Goal: Task Accomplishment & Management: Use online tool/utility

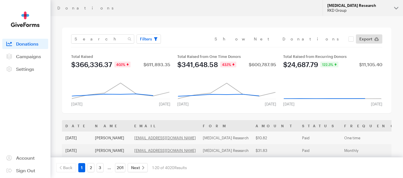
click at [398, 8] on button "Alzheimer's Disease Research RKD Group" at bounding box center [363, 8] width 80 height 16
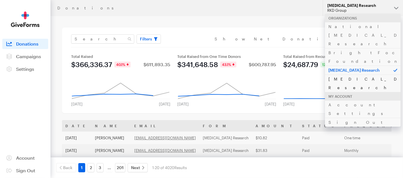
click at [349, 75] on link "[MEDICAL_DATA] Research" at bounding box center [363, 84] width 76 height 18
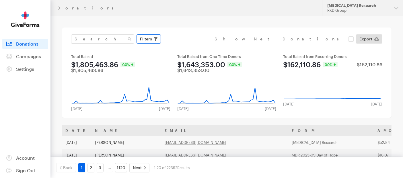
click at [148, 39] on span "Filters" at bounding box center [146, 39] width 12 height 7
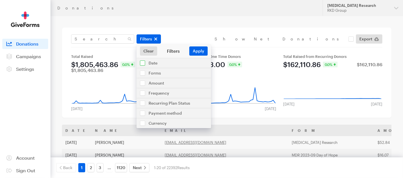
click at [144, 63] on input "checkbox" at bounding box center [174, 63] width 75 height 10
checkbox input "true"
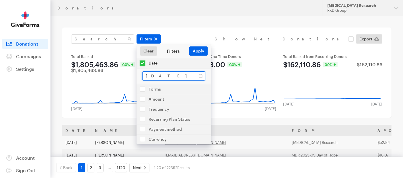
click at [163, 78] on input "[DATE] - [DATE]" at bounding box center [173, 75] width 63 height 9
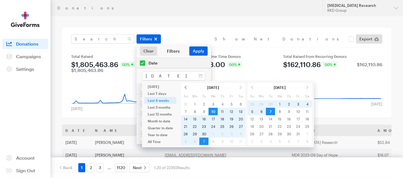
click at [185, 87] on span at bounding box center [185, 87] width 9 height 7
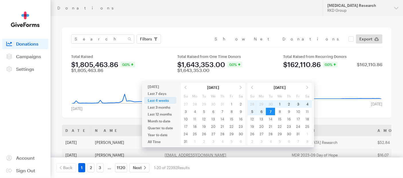
click at [185, 87] on span at bounding box center [185, 87] width 9 height 7
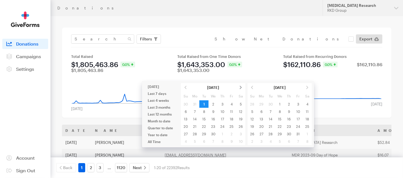
click at [241, 89] on span at bounding box center [240, 87] width 9 height 7
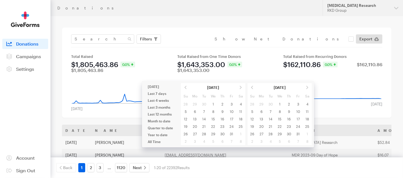
click at [241, 89] on span at bounding box center [240, 87] width 9 height 7
click at [186, 86] on span at bounding box center [185, 87] width 9 height 7
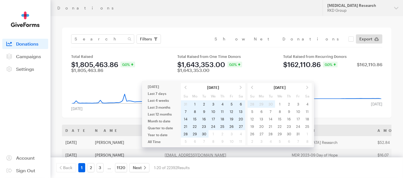
type input "[DATE] - [DATE]"
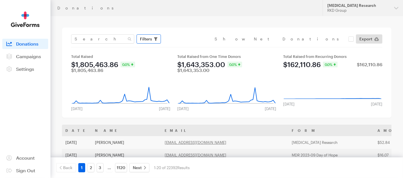
click at [148, 41] on span "Filters" at bounding box center [146, 39] width 12 height 7
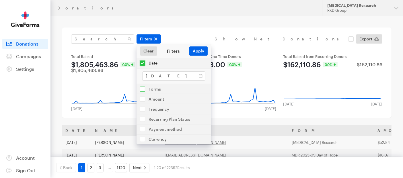
click at [141, 90] on input "checkbox" at bounding box center [174, 89] width 75 height 10
checkbox input "true"
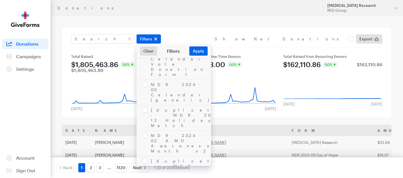
scroll to position [765, 0]
checkbox input "true"
click at [195, 50] on button "Apply" at bounding box center [198, 51] width 18 height 9
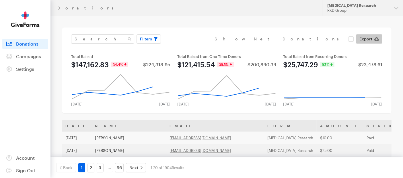
click at [365, 38] on span "Export" at bounding box center [366, 39] width 13 height 7
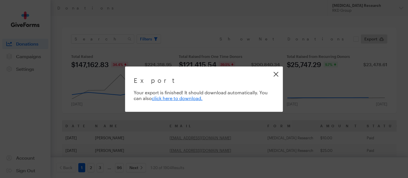
click at [273, 75] on link "Close" at bounding box center [276, 74] width 13 height 13
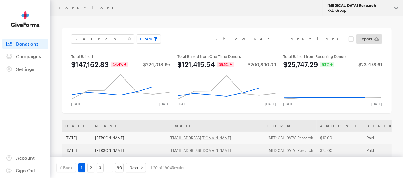
click at [371, 7] on div "[MEDICAL_DATA] Research" at bounding box center [359, 5] width 62 height 5
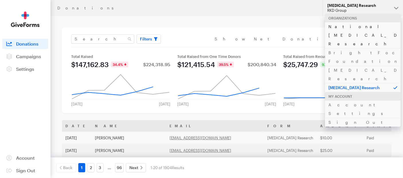
click at [348, 26] on link "National [MEDICAL_DATA] Research" at bounding box center [363, 35] width 76 height 26
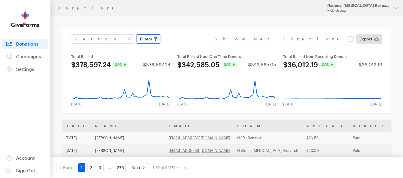
click at [141, 38] on span "Filters" at bounding box center [146, 39] width 12 height 7
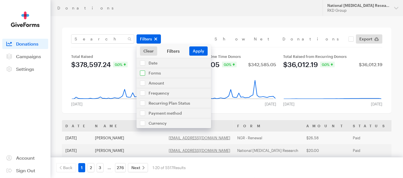
click at [145, 74] on input "checkbox" at bounding box center [174, 73] width 75 height 10
checkbox input "true"
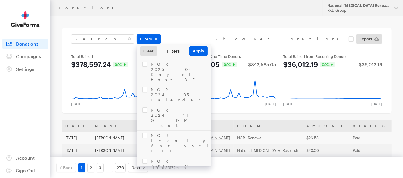
scroll to position [657, 0]
checkbox input "true"
click at [148, 63] on input "checkbox" at bounding box center [174, 63] width 75 height 10
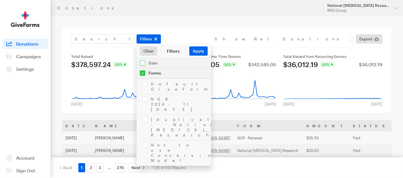
checkbox input "true"
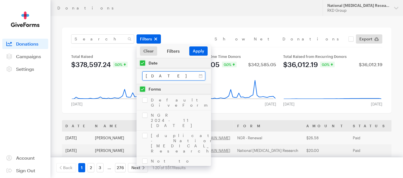
click at [175, 78] on input "[DATE] - [DATE]" at bounding box center [173, 75] width 63 height 9
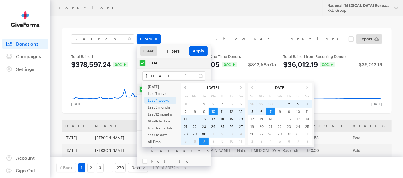
click at [184, 87] on span at bounding box center [185, 87] width 9 height 7
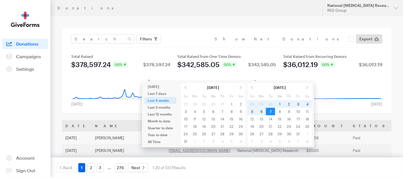
click at [184, 87] on span at bounding box center [185, 87] width 9 height 7
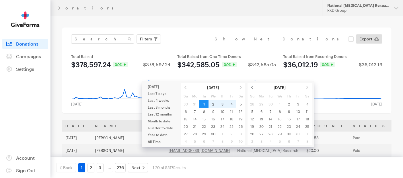
click at [251, 88] on span at bounding box center [252, 87] width 9 height 7
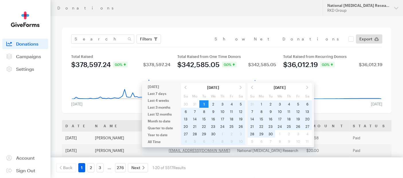
type input "[DATE] - [DATE]"
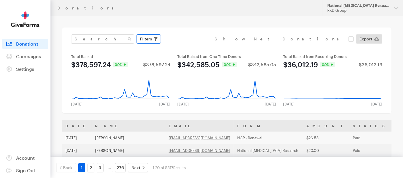
click at [153, 40] on button "Filters" at bounding box center [149, 38] width 24 height 9
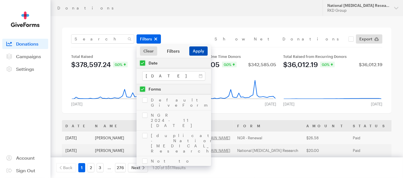
click at [201, 50] on button "Apply" at bounding box center [198, 51] width 18 height 9
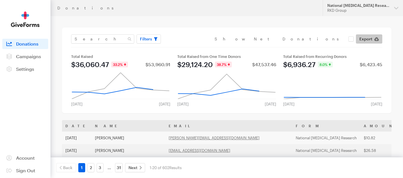
click at [371, 40] on span "Export" at bounding box center [366, 39] width 13 height 7
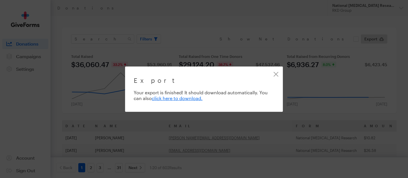
click at [254, 20] on div "Export Exporting 602 of 602 donations Your export is finished! It should downlo…" at bounding box center [204, 89] width 408 height 178
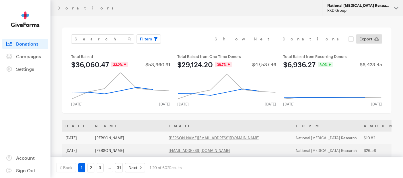
click at [349, 11] on div "RKD Group" at bounding box center [359, 10] width 62 height 5
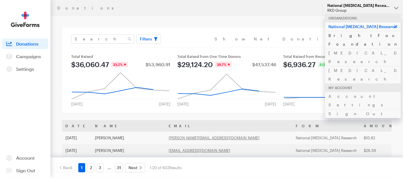
click at [345, 37] on link "BrightFocus Foundation" at bounding box center [363, 40] width 76 height 18
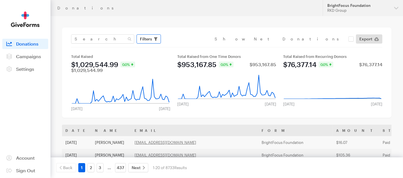
click at [147, 40] on span "Filters" at bounding box center [146, 39] width 12 height 7
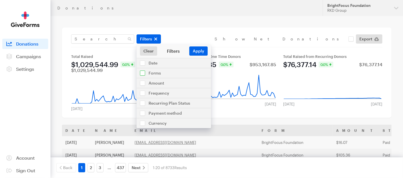
click at [145, 74] on input "checkbox" at bounding box center [174, 73] width 75 height 10
checkbox input "true"
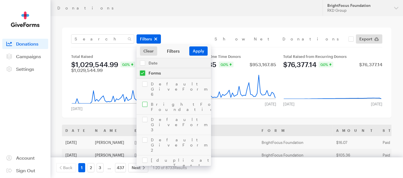
click at [144, 100] on input "checkbox" at bounding box center [174, 107] width 75 height 15
checkbox input "true"
click at [154, 64] on input "checkbox" at bounding box center [174, 63] width 75 height 10
checkbox input "true"
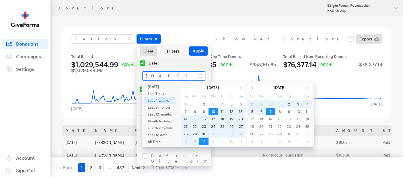
click at [156, 73] on input "[DATE] - [DATE]" at bounding box center [173, 75] width 63 height 9
click at [185, 86] on span at bounding box center [185, 87] width 9 height 7
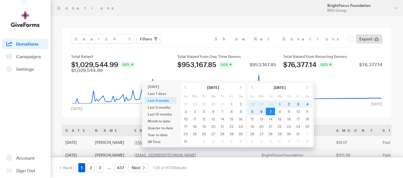
click at [185, 86] on span at bounding box center [185, 87] width 9 height 7
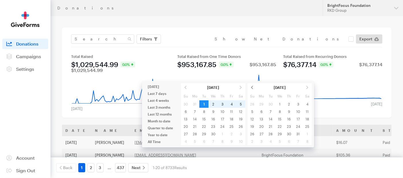
click at [253, 89] on span at bounding box center [252, 87] width 9 height 7
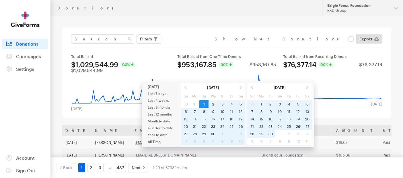
type input "[DATE] - [DATE]"
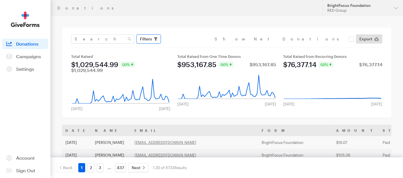
click at [150, 36] on span "Filters" at bounding box center [146, 39] width 12 height 7
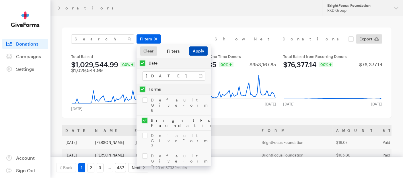
click at [196, 49] on button "Apply" at bounding box center [198, 51] width 18 height 9
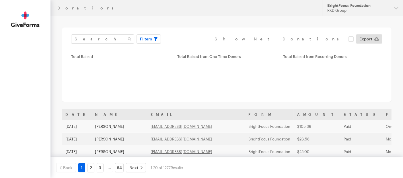
type input "[DATE] - [DATE]"
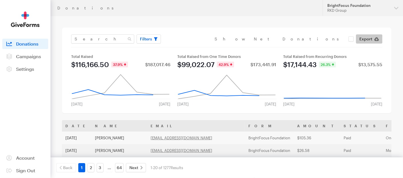
click at [366, 38] on span "Export" at bounding box center [366, 39] width 13 height 7
